Goal: Task Accomplishment & Management: Manage account settings

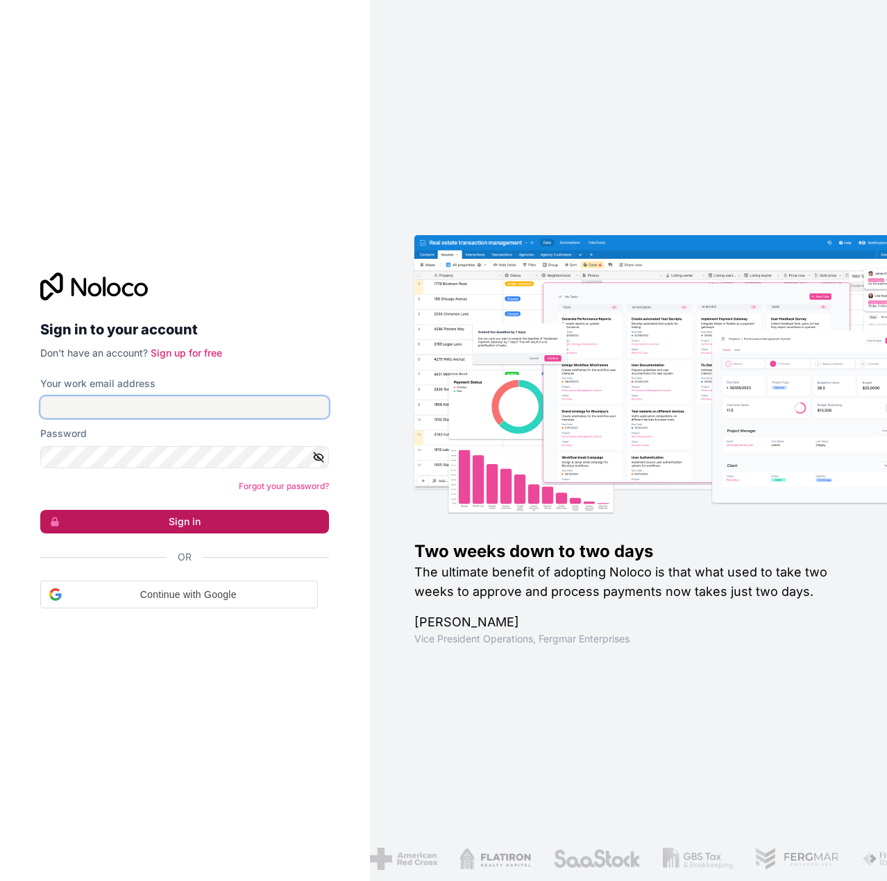
type input "**********"
click at [160, 525] on button "Sign in" at bounding box center [184, 522] width 289 height 24
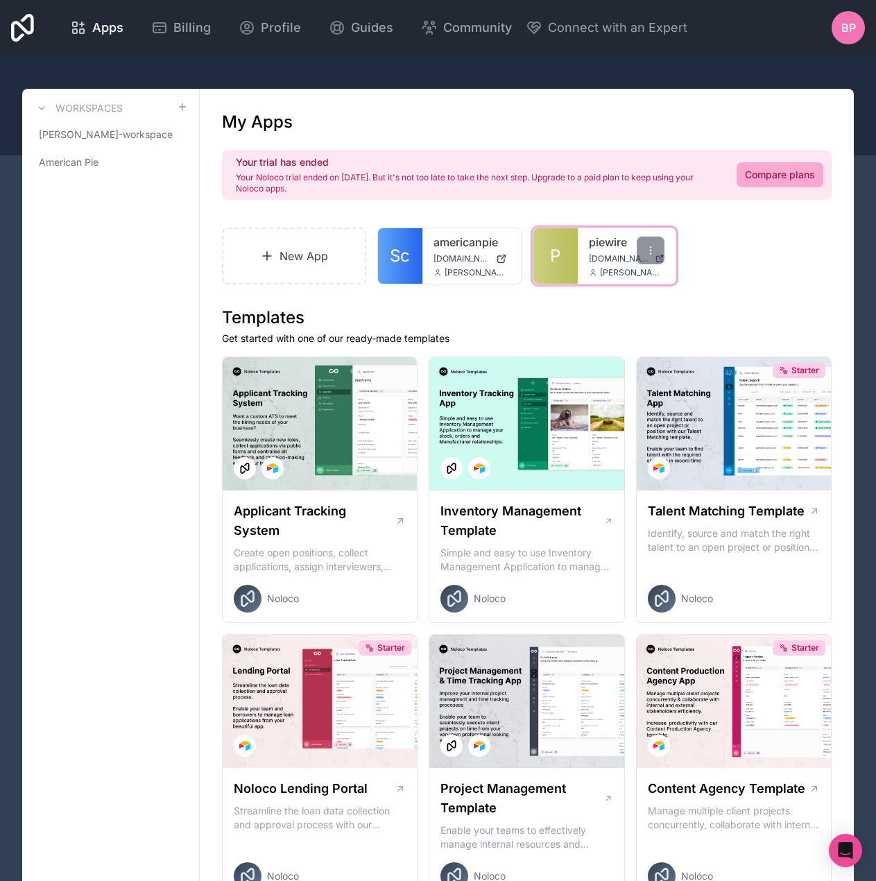
click at [597, 262] on span "[DOMAIN_NAME]" at bounding box center [619, 258] width 60 height 11
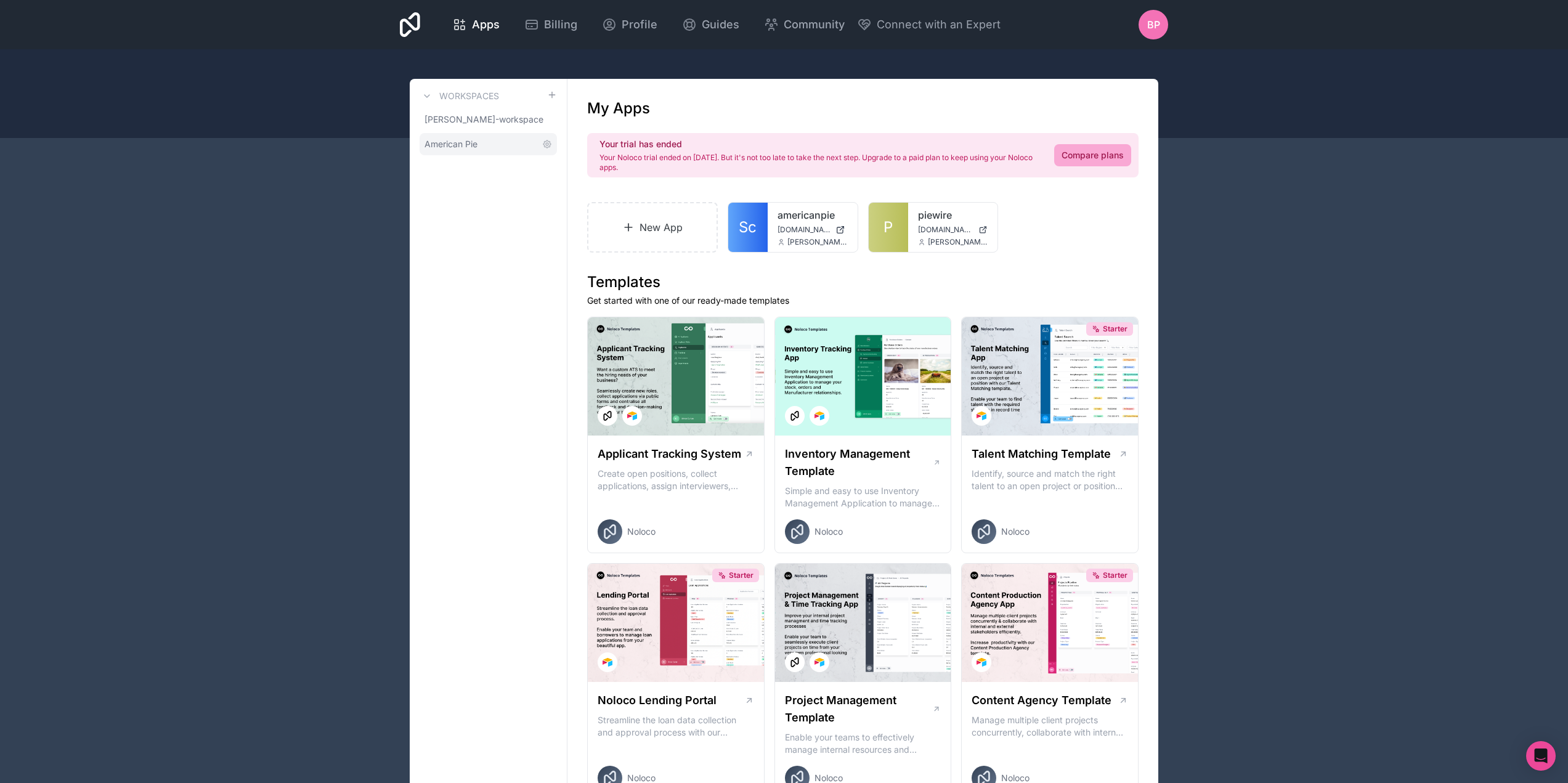
click at [466, 145] on span "American Pie" at bounding box center [451, 144] width 53 height 12
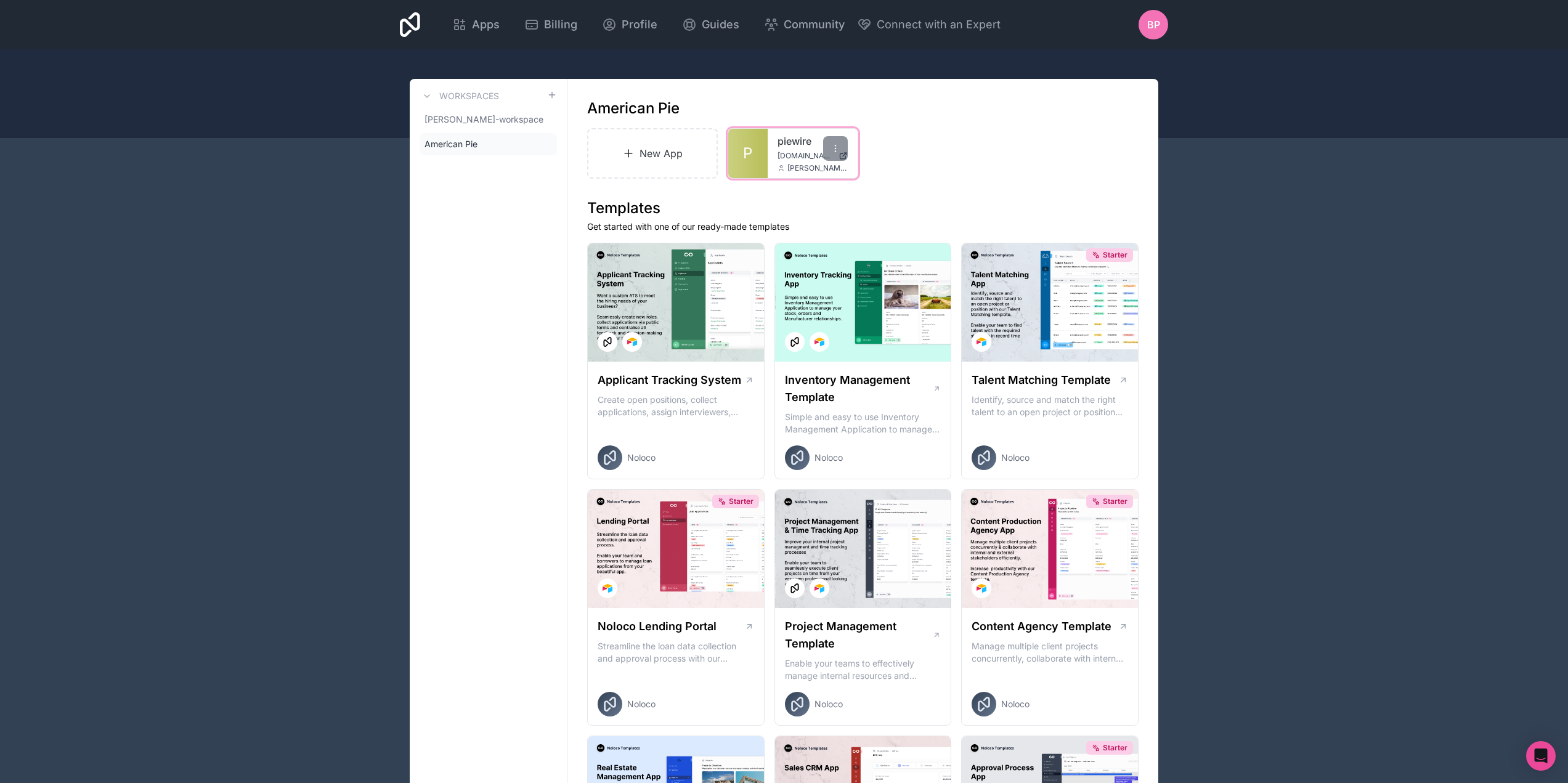
click at [799, 158] on span "dashboard.piewire.live" at bounding box center [805, 155] width 56 height 10
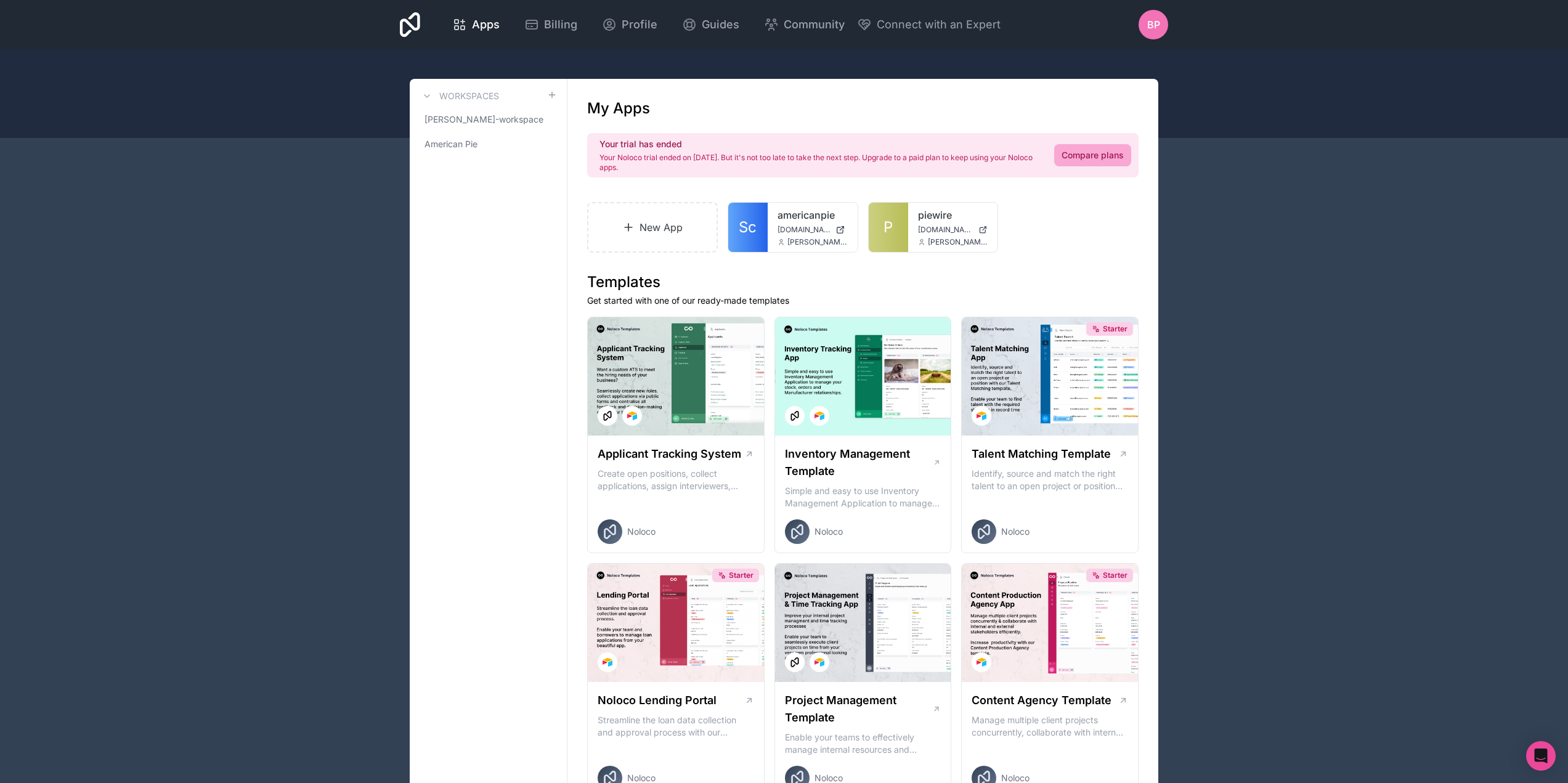
click at [1148, 27] on span "BP" at bounding box center [1153, 24] width 13 height 15
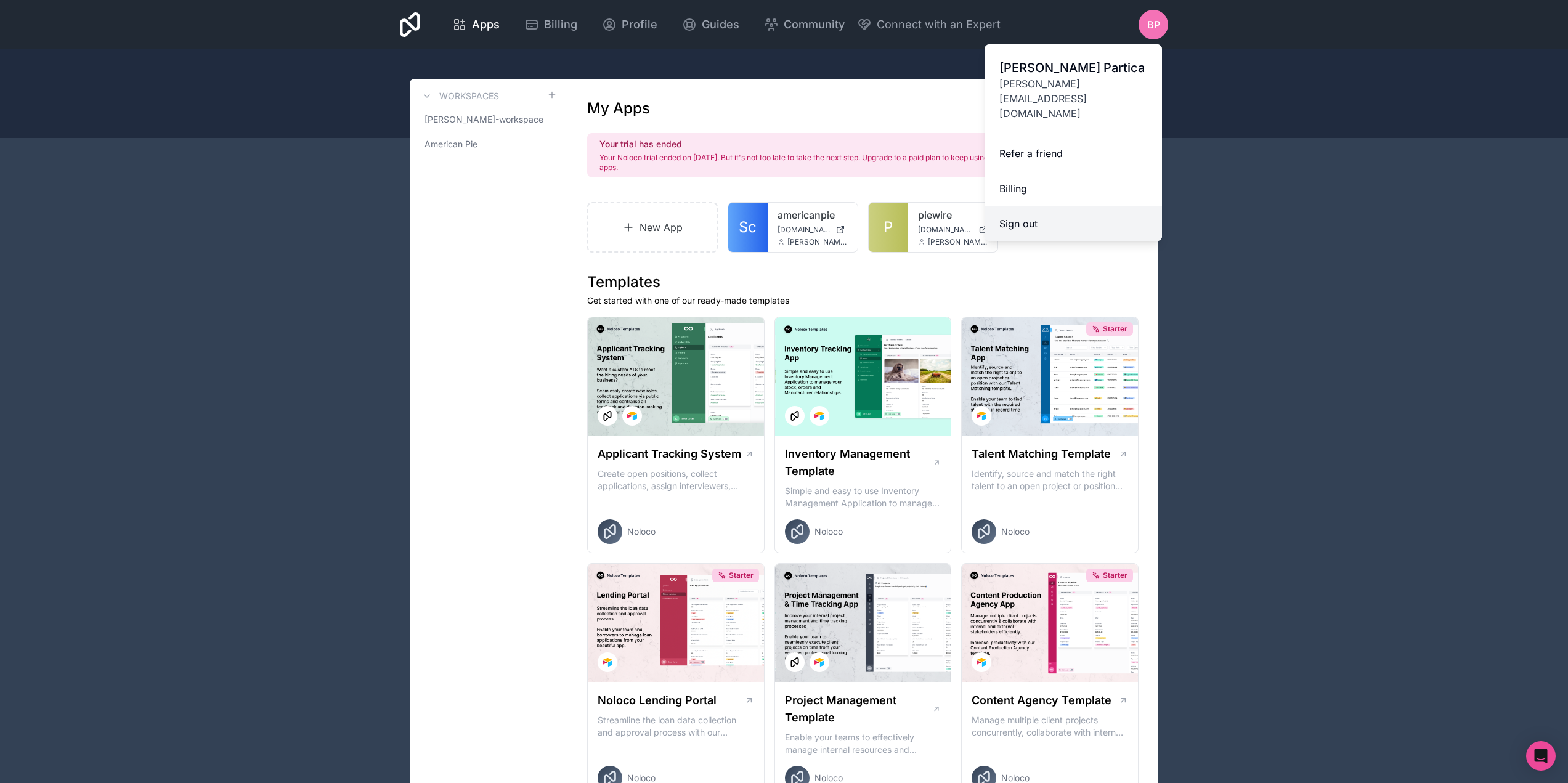
click at [1039, 206] on button "Sign out" at bounding box center [1073, 223] width 178 height 35
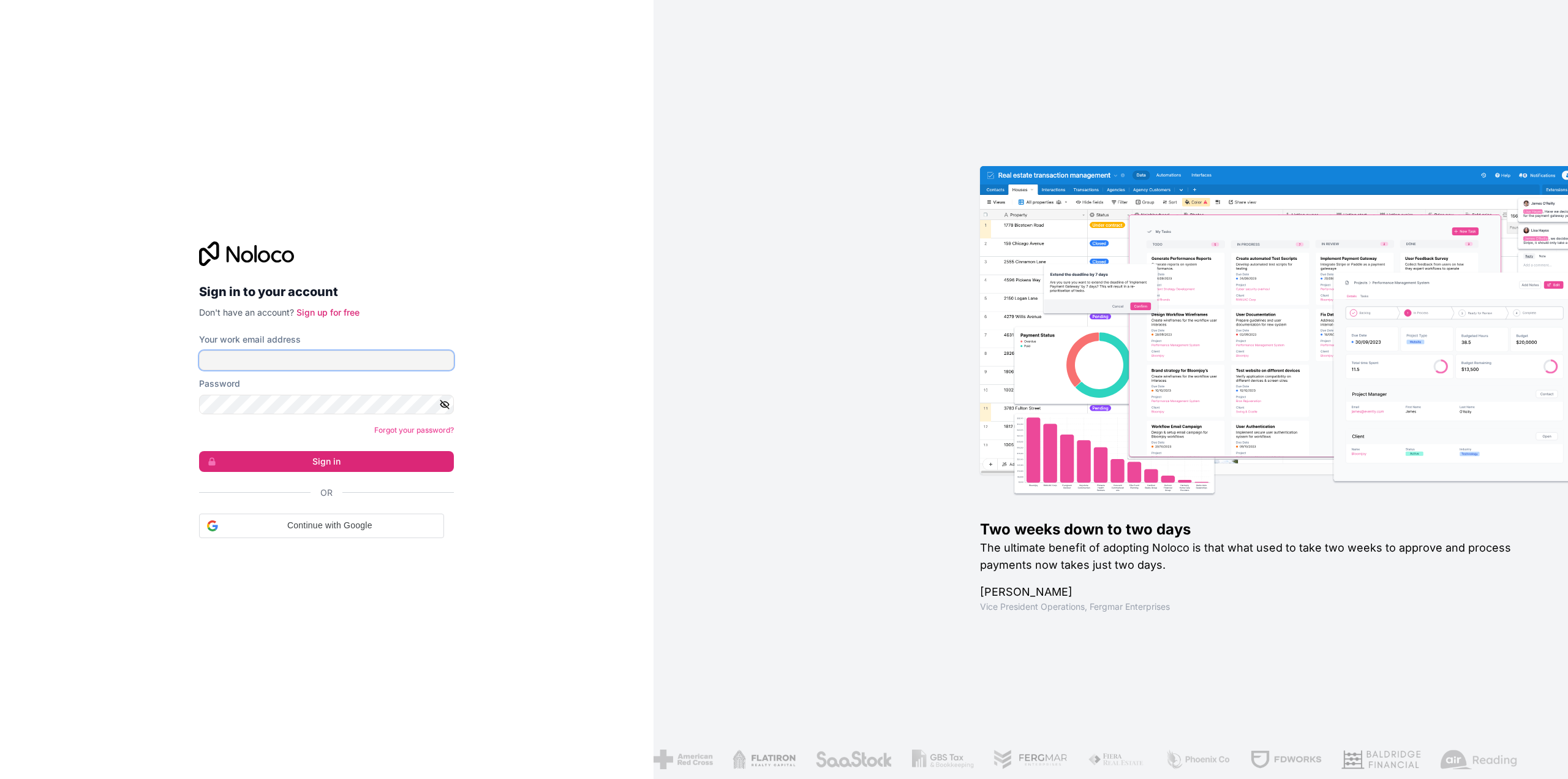
type input "**********"
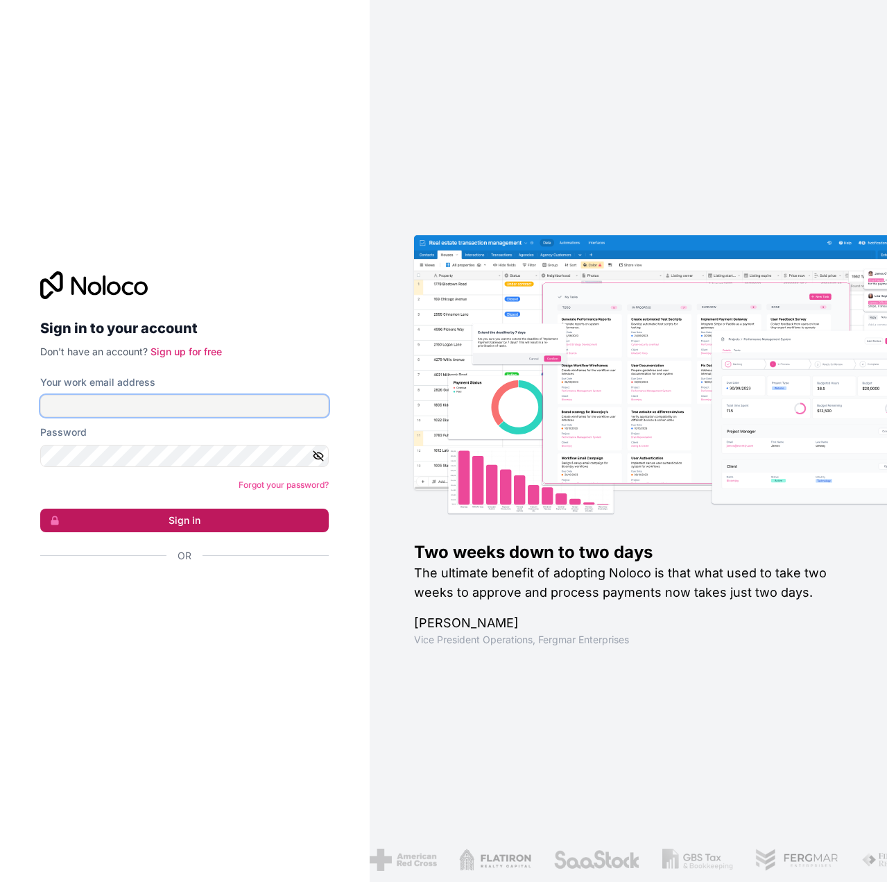
type input "**********"
click at [180, 527] on button "Sign in" at bounding box center [184, 521] width 289 height 24
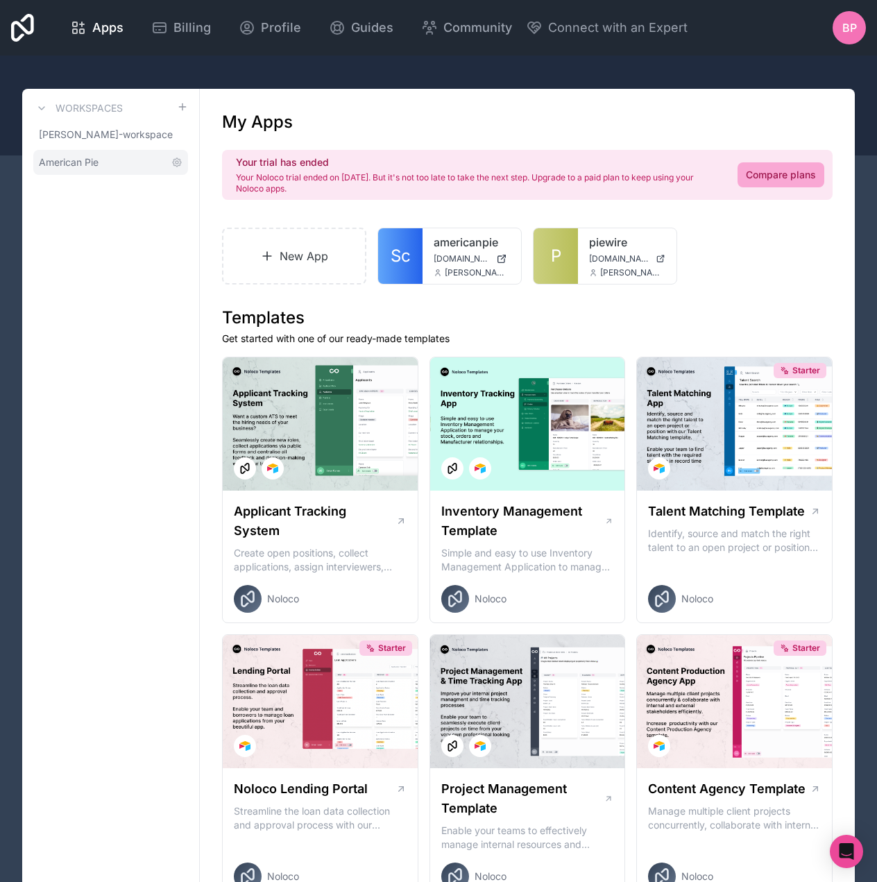
click at [58, 166] on span "American Pie" at bounding box center [69, 162] width 60 height 14
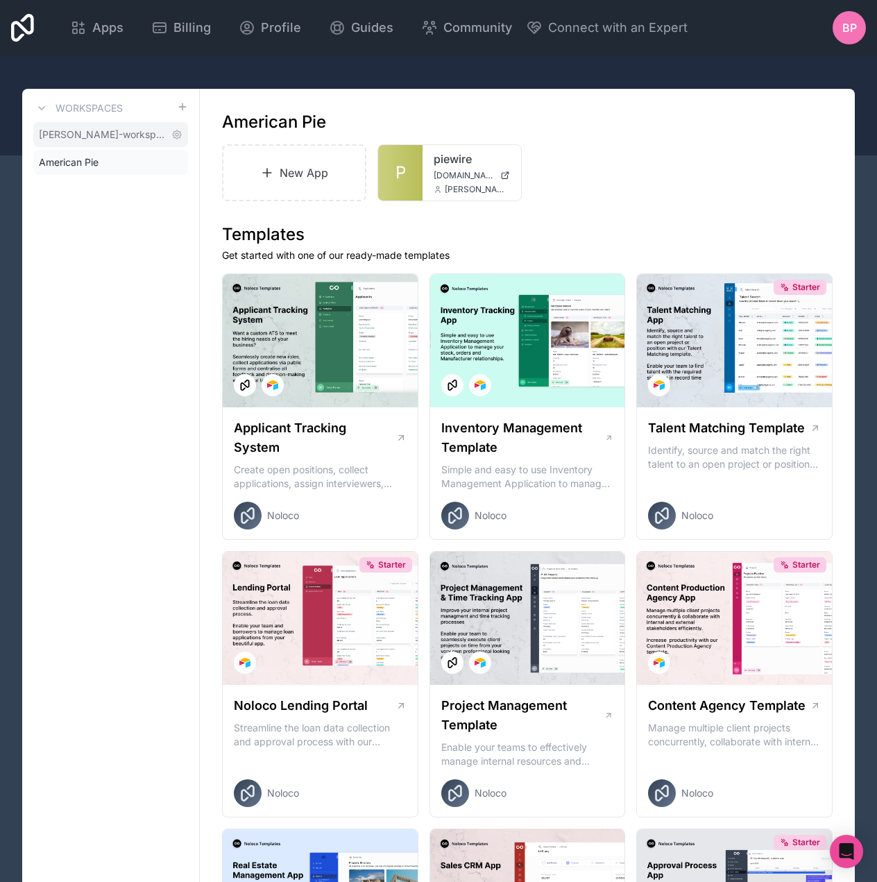
click at [78, 137] on span "[PERSON_NAME]-workspace" at bounding box center [102, 135] width 127 height 14
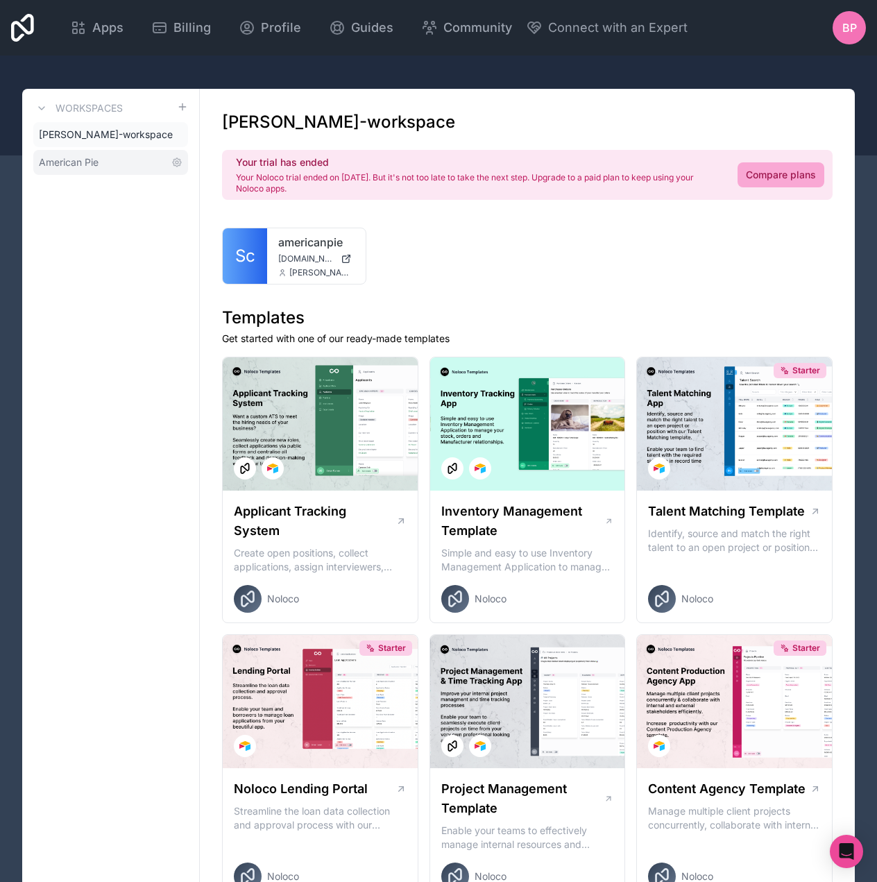
click at [75, 157] on span "American Pie" at bounding box center [69, 162] width 60 height 14
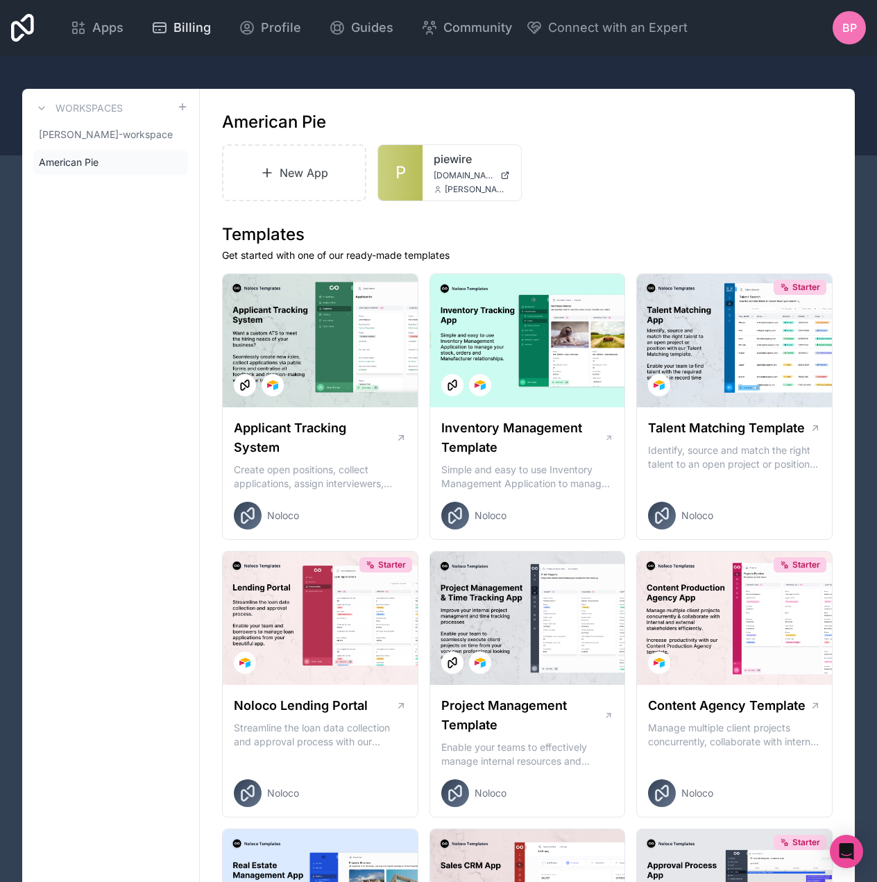
click at [182, 28] on span "Billing" at bounding box center [191, 27] width 37 height 19
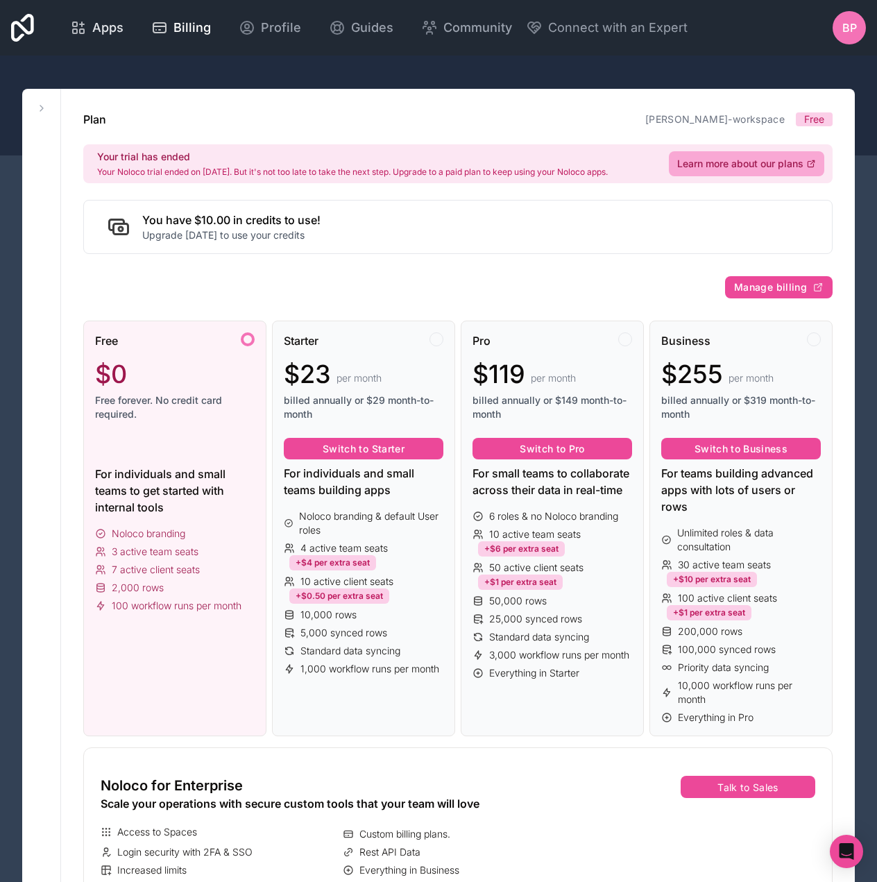
click at [115, 31] on span "Apps" at bounding box center [107, 27] width 31 height 19
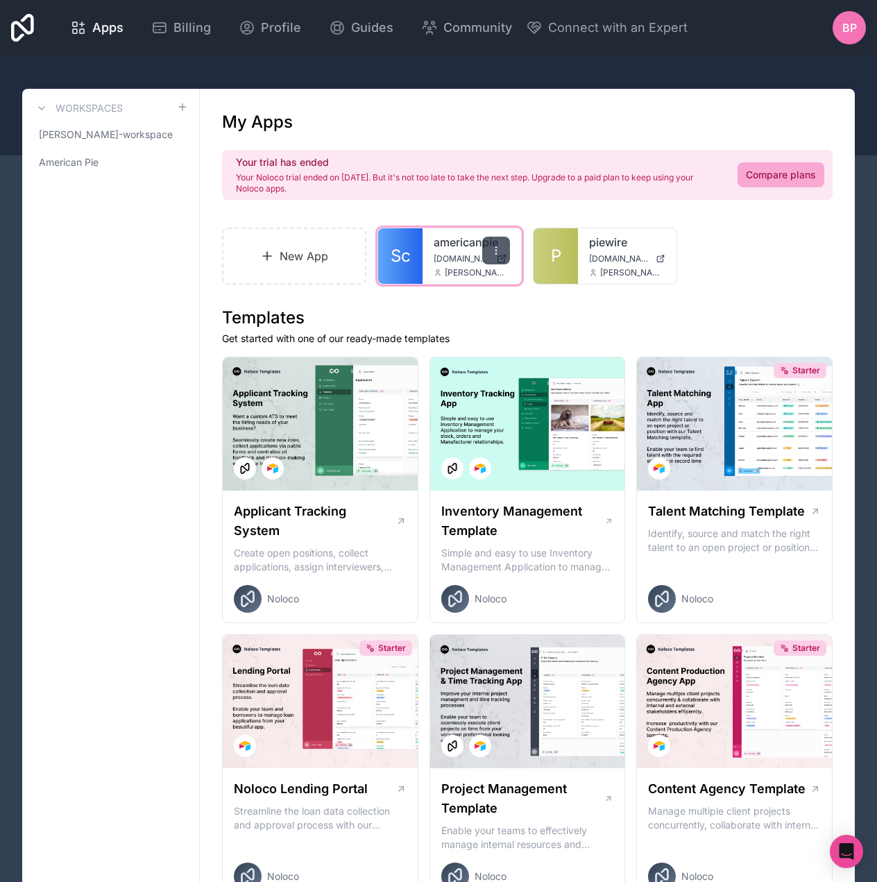
click at [497, 244] on div at bounding box center [496, 251] width 28 height 28
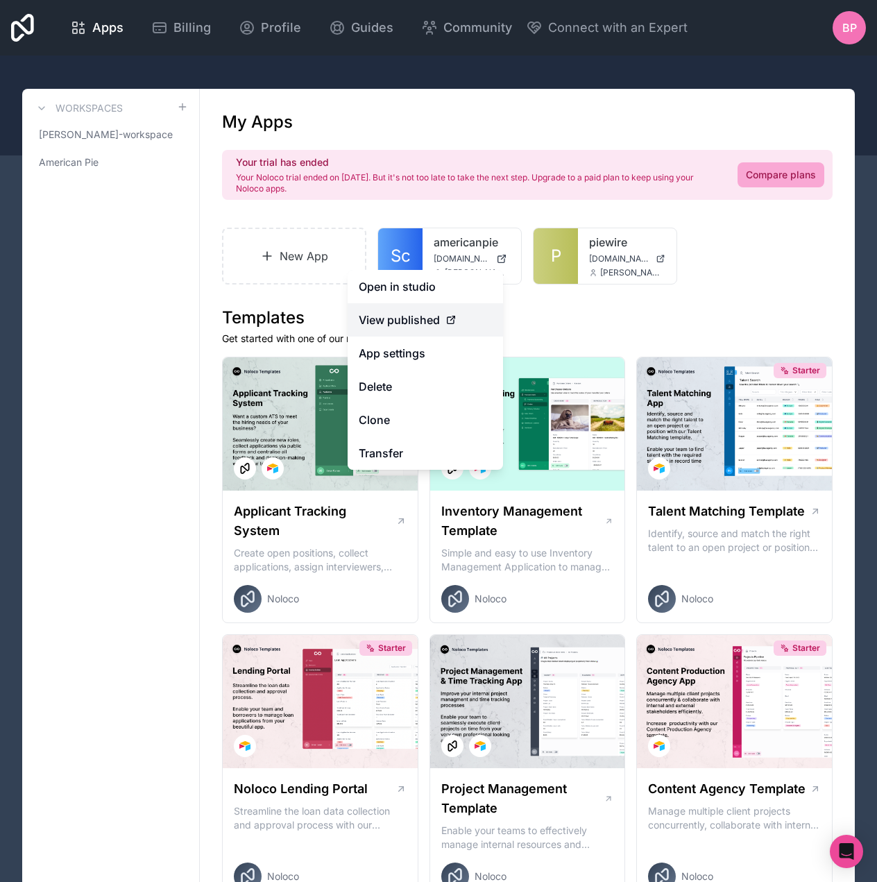
click at [413, 319] on span "View published" at bounding box center [399, 320] width 81 height 17
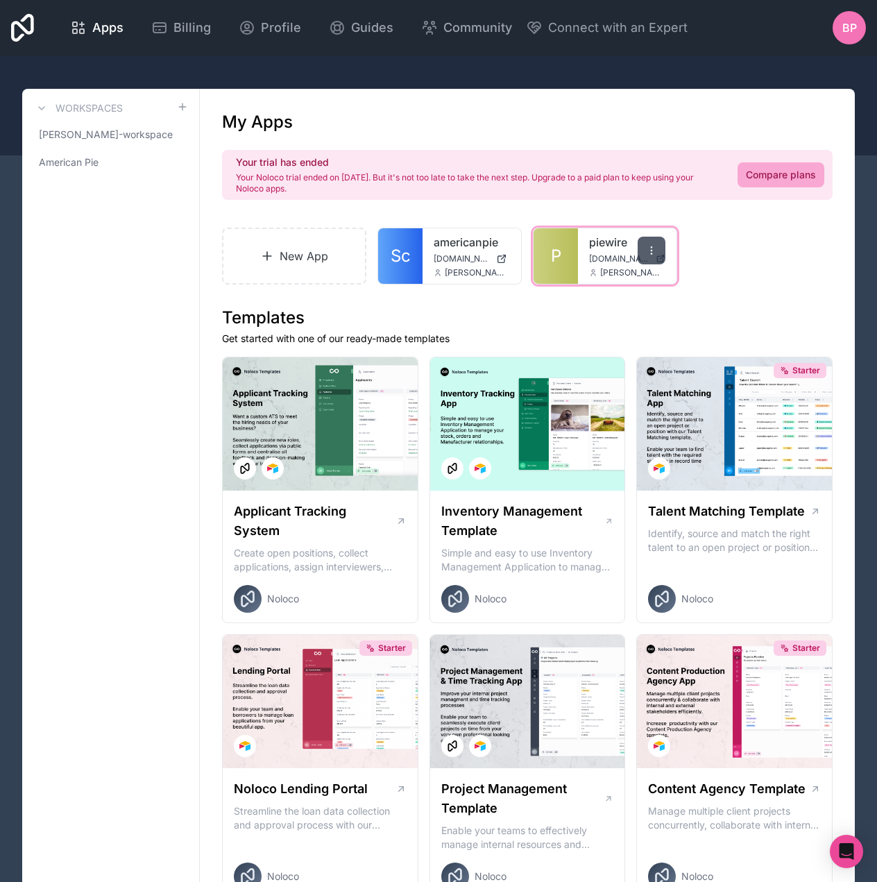
click at [656, 251] on icon at bounding box center [651, 250] width 11 height 11
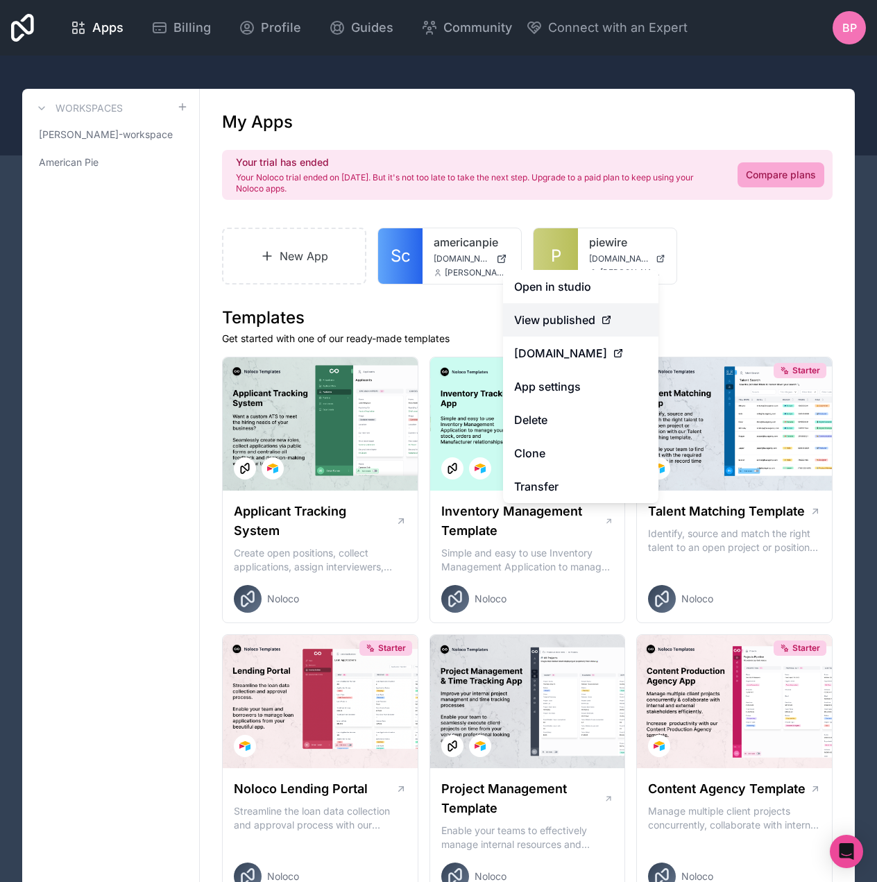
click at [573, 323] on span "View published" at bounding box center [554, 320] width 81 height 17
click at [574, 355] on span "[DOMAIN_NAME]" at bounding box center [560, 353] width 93 height 17
click at [177, 30] on span "Billing" at bounding box center [191, 27] width 37 height 19
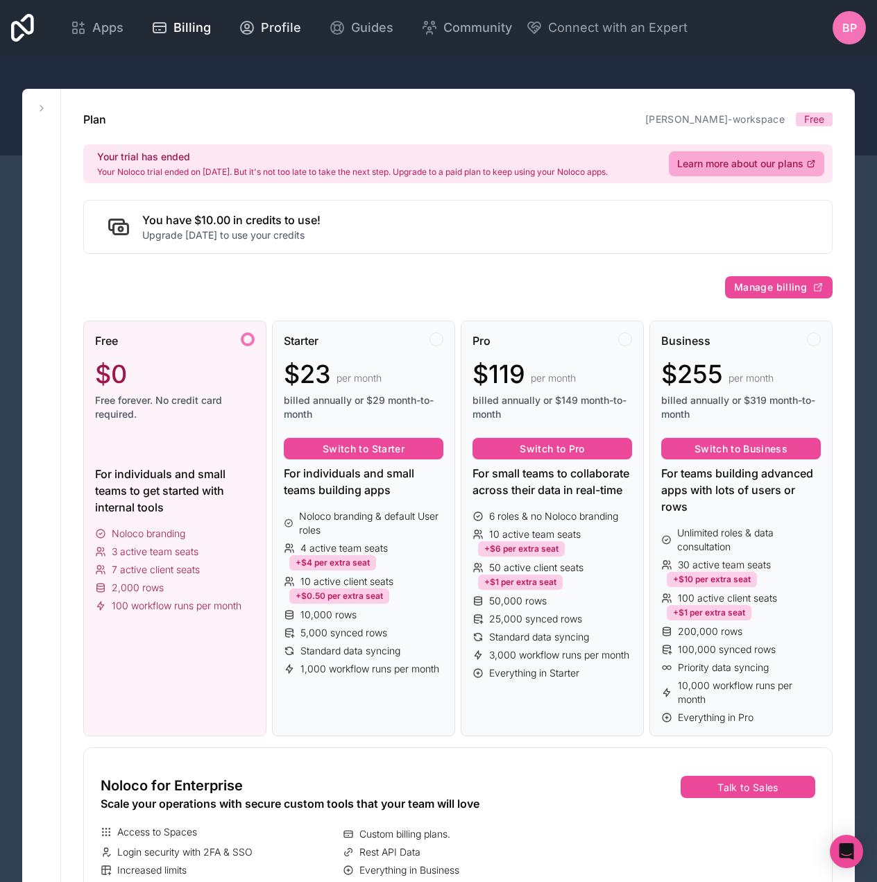
click at [264, 23] on span "Profile" at bounding box center [281, 27] width 40 height 19
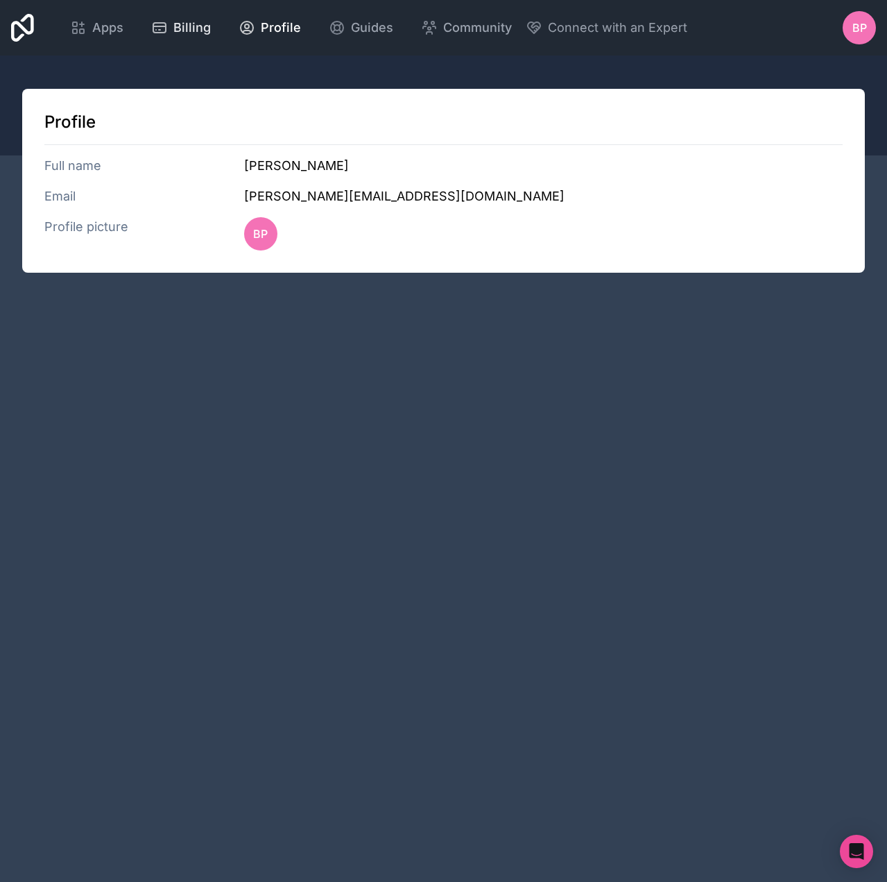
click at [192, 26] on span "Billing" at bounding box center [191, 27] width 37 height 19
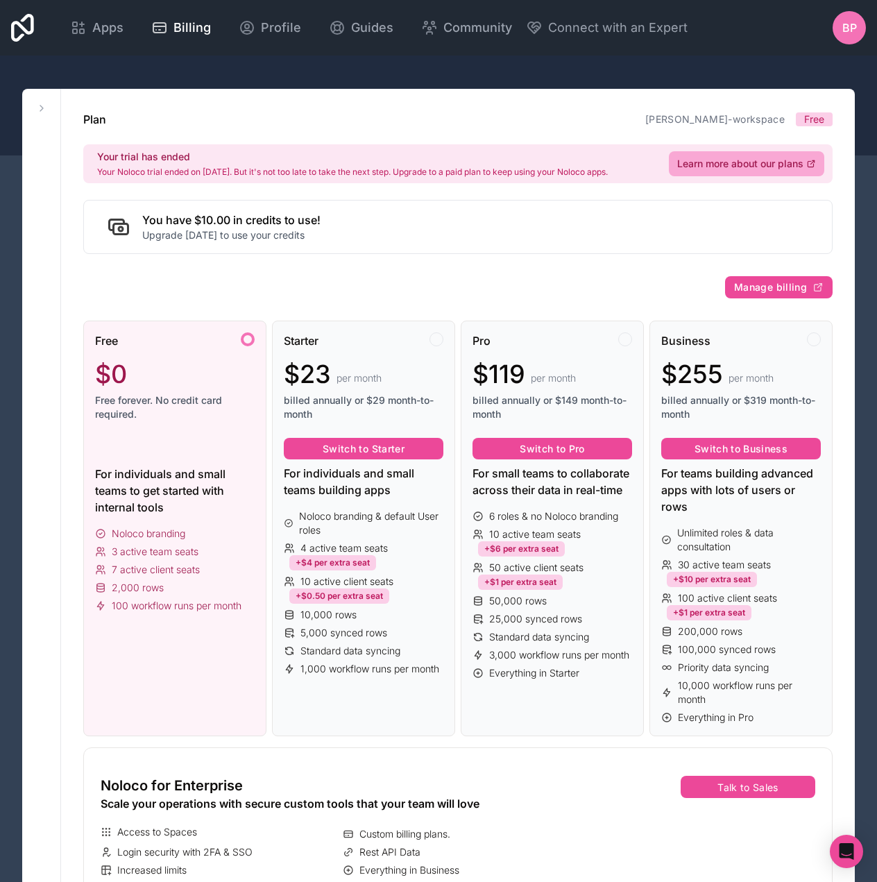
click at [850, 33] on span "BP" at bounding box center [849, 27] width 15 height 17
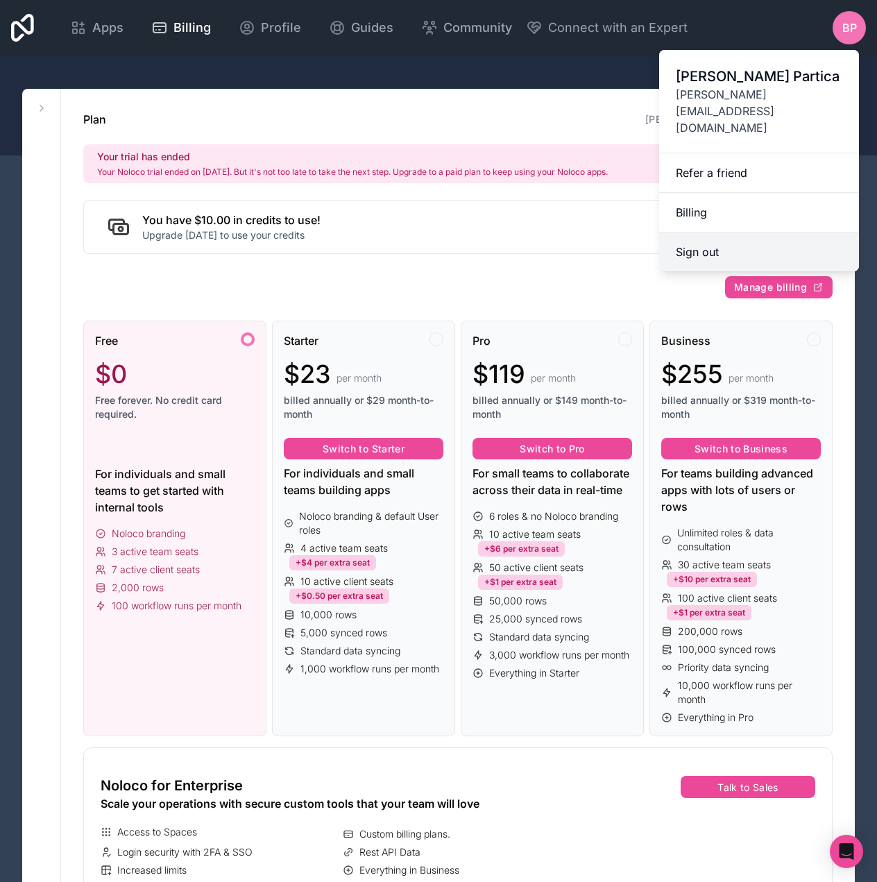
click at [728, 232] on button "Sign out" at bounding box center [759, 251] width 200 height 39
